Goal: Navigation & Orientation: Find specific page/section

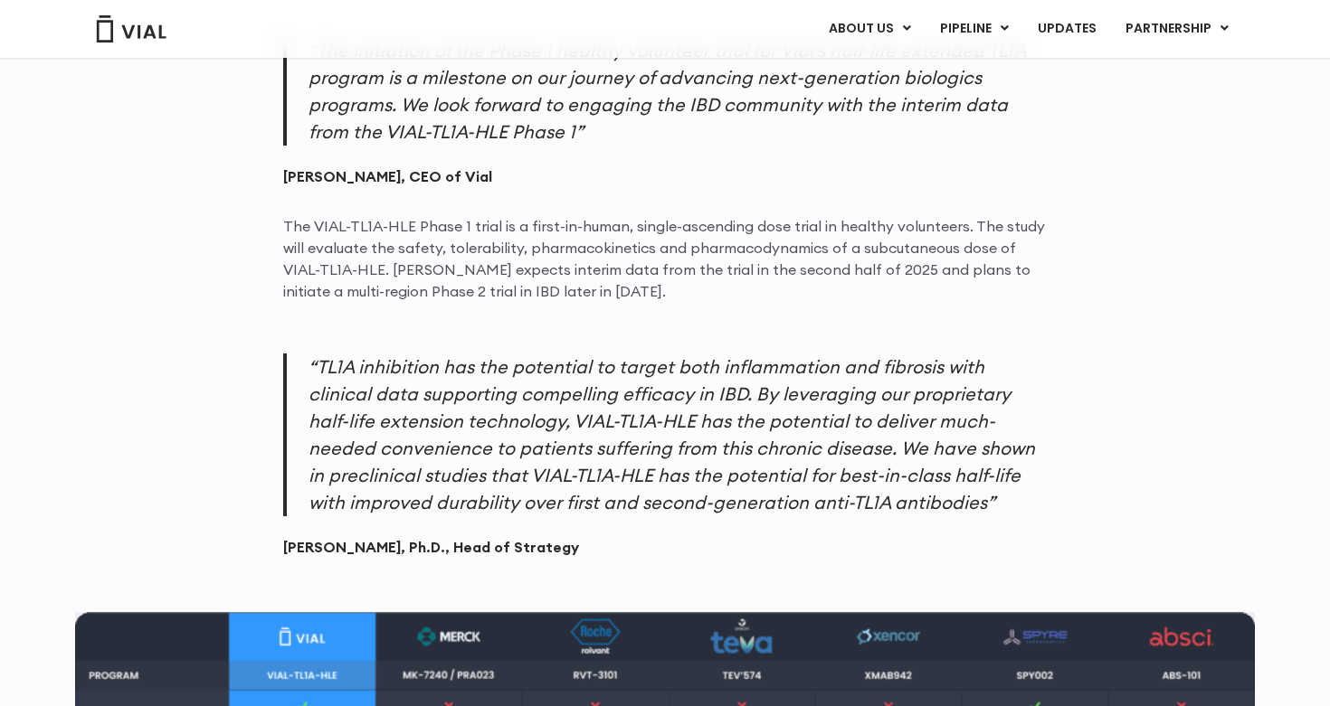
scroll to position [2773, 0]
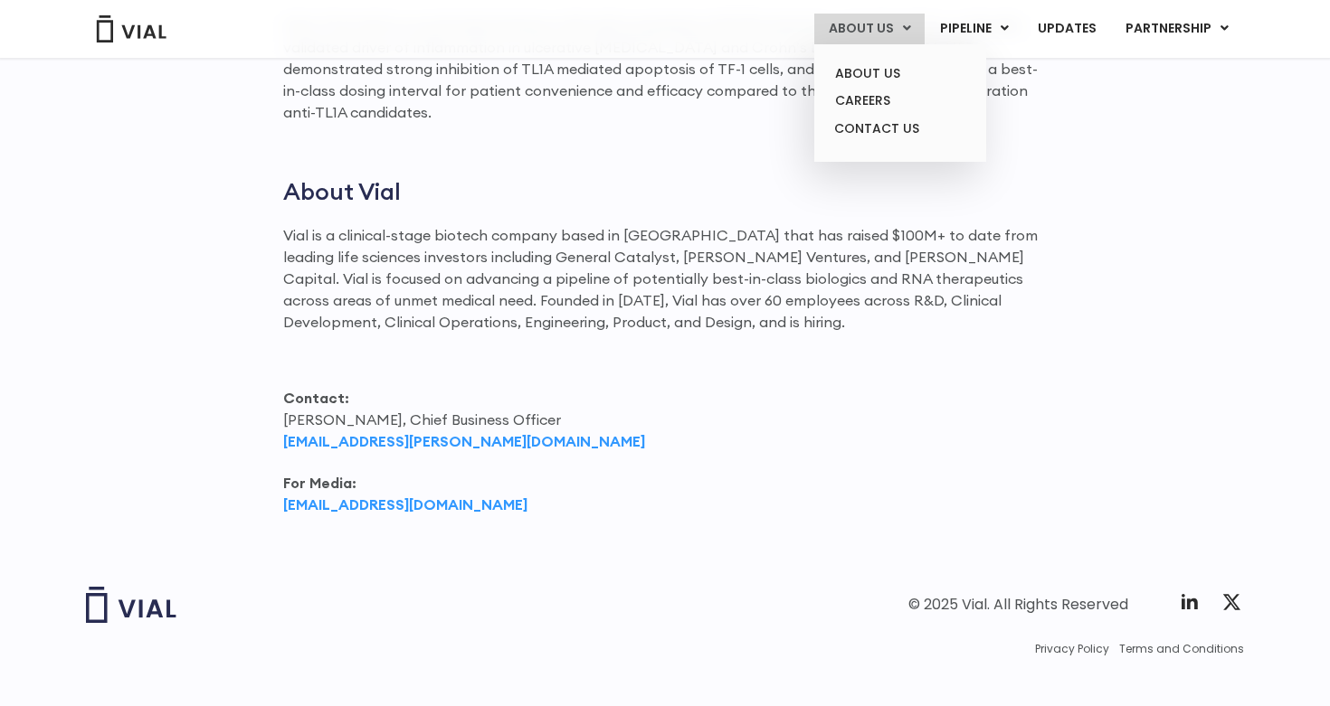
click at [865, 58] on ul "ABOUT US CAREERS CONTACT US" at bounding box center [900, 103] width 172 height 118
click at [866, 64] on link "ABOUT US" at bounding box center [899, 74] width 158 height 28
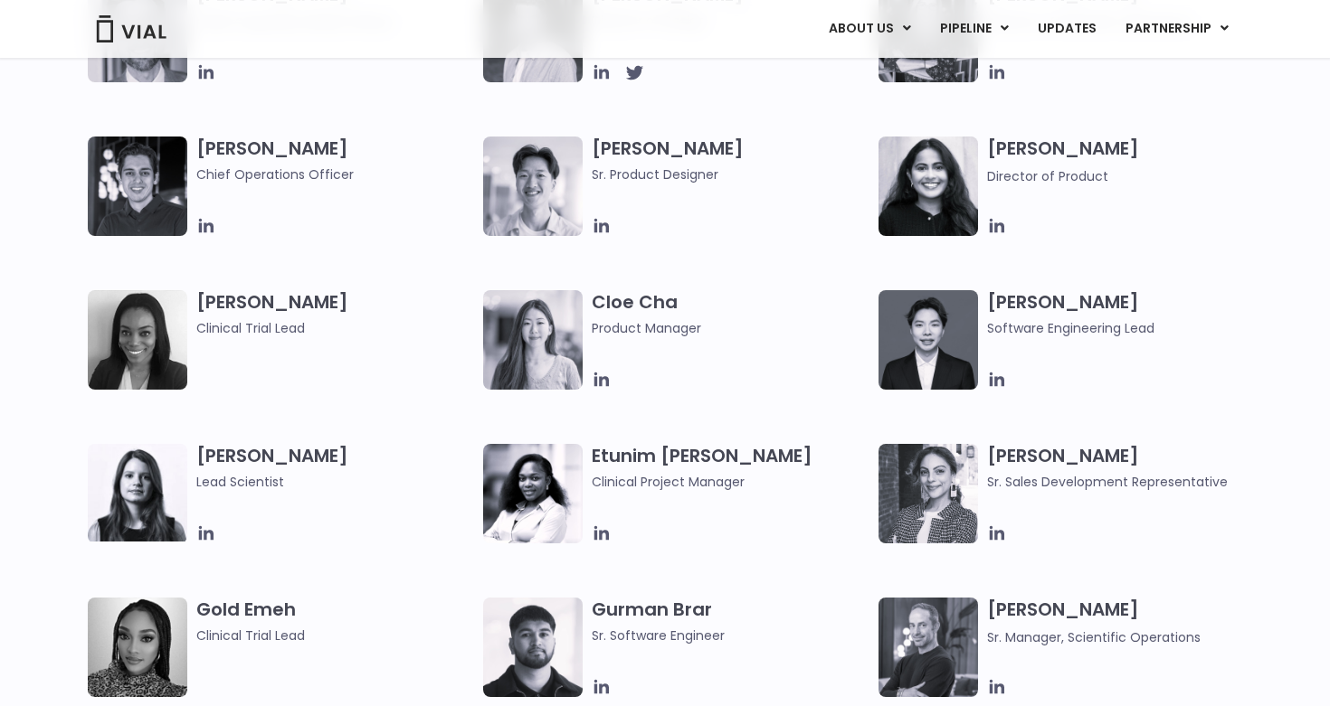
scroll to position [1527, 0]
